Goal: Information Seeking & Learning: Learn about a topic

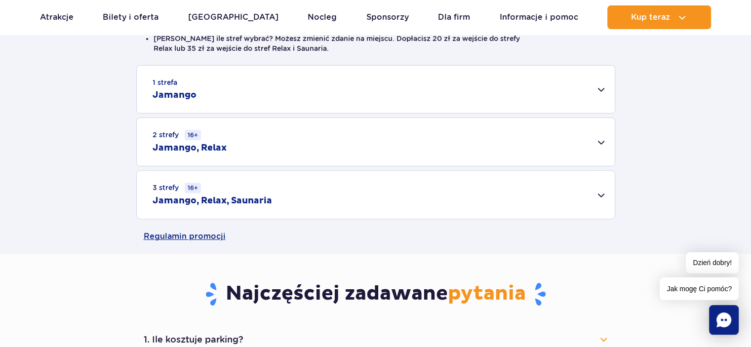
scroll to position [247, 0]
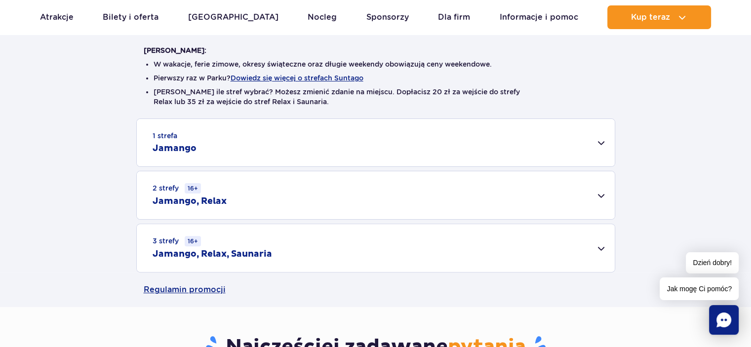
click at [601, 250] on div "3 strefy 16+ Jamango, Relax, Saunaria" at bounding box center [376, 248] width 478 height 48
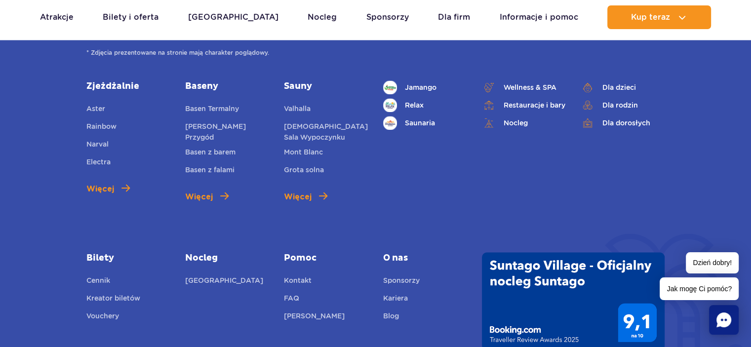
scroll to position [1531, 0]
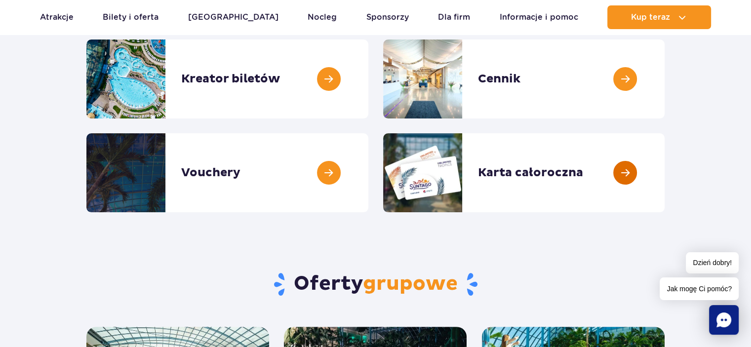
click at [665, 172] on link at bounding box center [665, 172] width 0 height 79
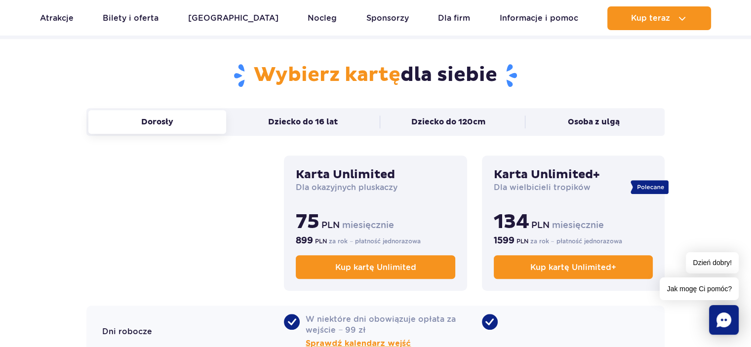
scroll to position [642, 0]
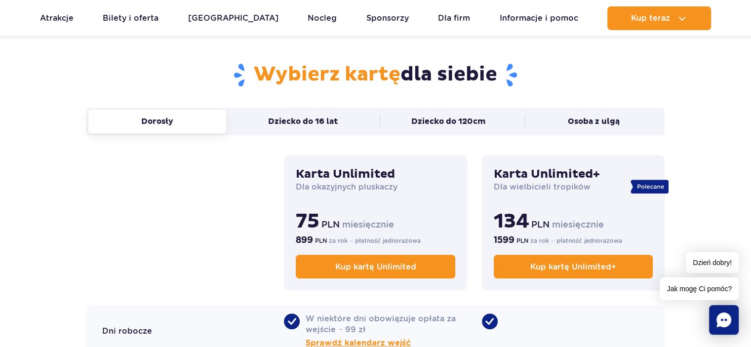
click at [29, 217] on section "Wybierz kartę dla siebie Dorosły Dziecko do 16 lat Dziecko do 120cm Osoba z ulg…" at bounding box center [375, 315] width 751 height 553
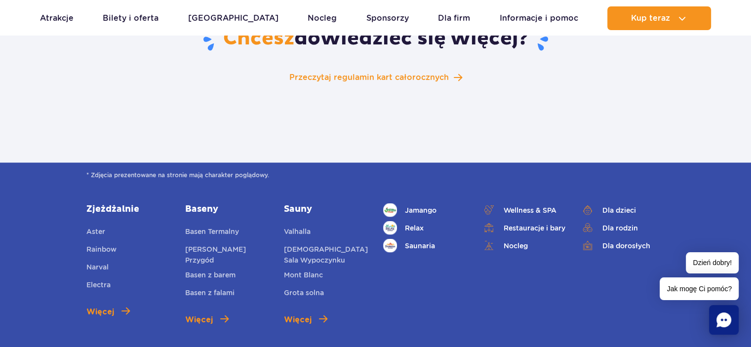
scroll to position [1629, 0]
